Goal: Book appointment/travel/reservation

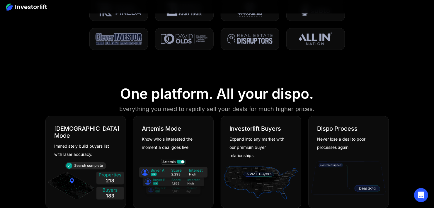
scroll to position [117, 0]
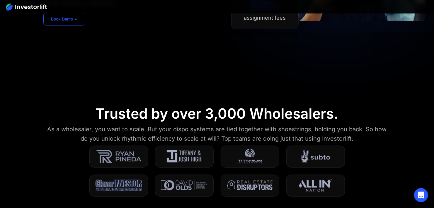
click at [71, 21] on link "Book Demo ➢" at bounding box center [64, 19] width 42 height 13
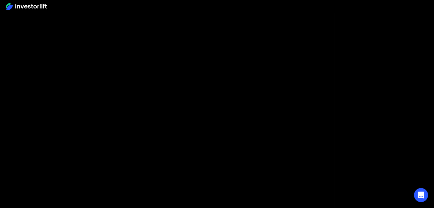
scroll to position [58, 0]
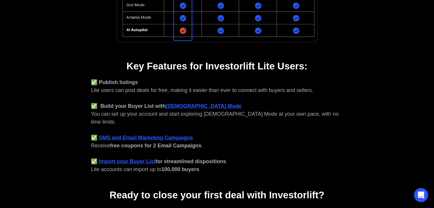
scroll to position [205, 0]
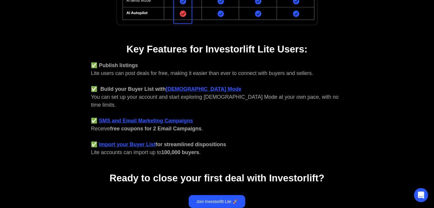
click at [71, 109] on div "You're qualified for Investorlift Lite! What does that mean? 👉 You're not ready…" at bounding box center [217, 22] width 316 height 395
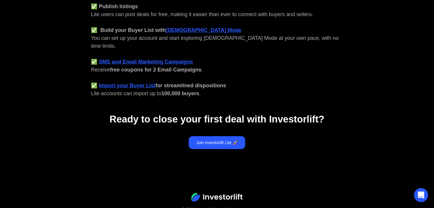
scroll to position [277, 0]
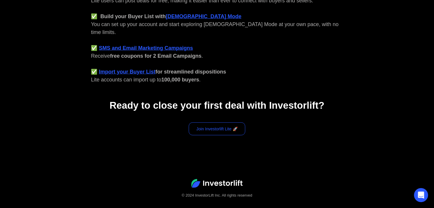
click at [204, 122] on link "Join Investorlift Lite 🚀" at bounding box center [217, 128] width 57 height 13
